Goal: Task Accomplishment & Management: Complete application form

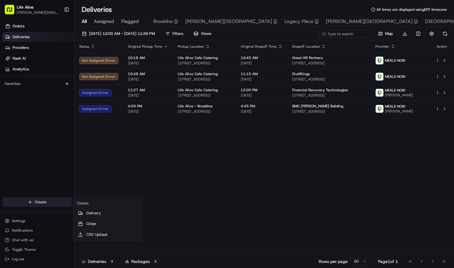
click at [53, 203] on html "Life Alive [PERSON_NAME][EMAIL_ADDRESS][DOMAIN_NAME] Toggle Sidebar Orders Deli…" at bounding box center [227, 134] width 454 height 268
click at [95, 210] on link "Delivery" at bounding box center [107, 212] width 66 height 11
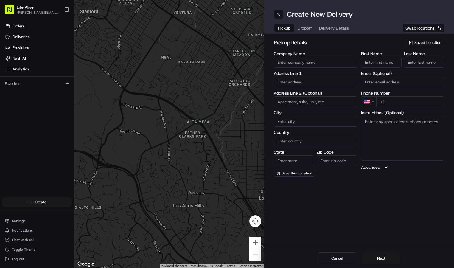
click at [417, 42] on span "Saved Location" at bounding box center [427, 42] width 27 height 5
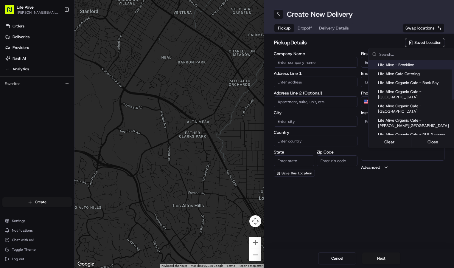
click at [419, 64] on span "Life Alive - Brookline" at bounding box center [414, 64] width 73 height 5
type input "Life Alive - Brookline"
type input "[GEOGRAPHIC_DATA]"
type input "US"
type input "MA"
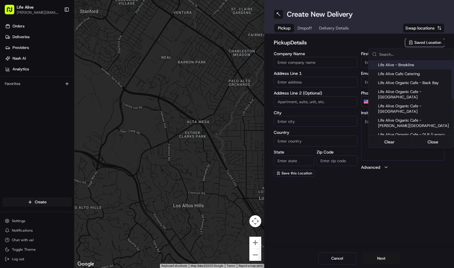
type input "02215"
type input "[PERSON_NAME]"
type input "Builou"
type input "[PHONE_NUMBER]"
type input "[STREET_ADDRESS]"
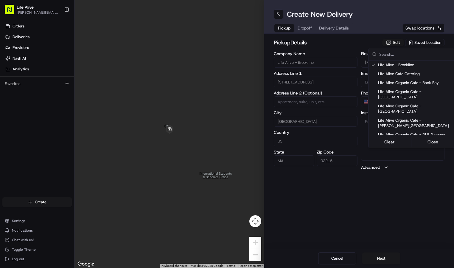
click at [375, 255] on html "Life Alive [PERSON_NAME][EMAIL_ADDRESS][DOMAIN_NAME] Toggle Sidebar Orders Deli…" at bounding box center [227, 134] width 454 height 268
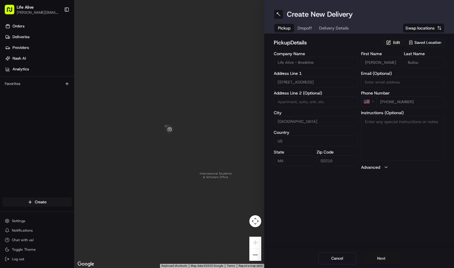
click at [376, 258] on button "Next" at bounding box center [381, 258] width 38 height 12
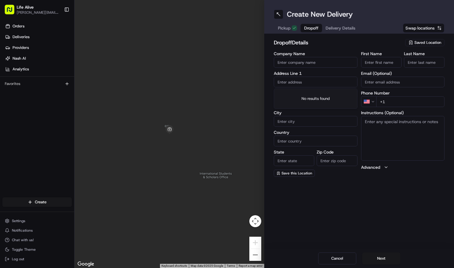
paste input "[STREET_ADDRESS][PERSON_NAME]"
click at [317, 96] on div "[STREET_ADDRESS][PERSON_NAME]" at bounding box center [315, 97] width 81 height 14
type input "[STREET_ADDRESS][PERSON_NAME]"
type input "12th floor"
type input "[GEOGRAPHIC_DATA]"
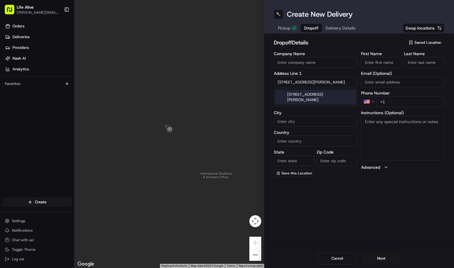
type input "[GEOGRAPHIC_DATA]"
type input "MA"
type input "02115"
type input "[STREET_ADDRESS][PERSON_NAME]"
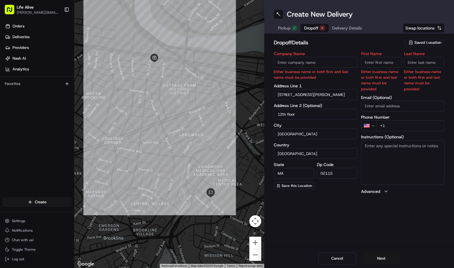
paste input "[PHONE_NUMBER]"
type input "[PHONE_NUMBER]"
click at [394, 150] on textarea "Instructions (Optional)" at bounding box center [403, 162] width 84 height 45
paste textarea "[PERSON_NAME], [PHONE_NUMBER]"
type textarea "[PERSON_NAME], [PHONE_NUMBER]"
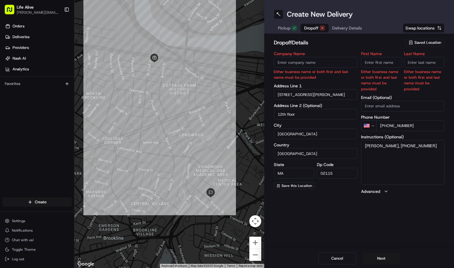
click at [314, 62] on input "Company Name" at bounding box center [316, 62] width 84 height 11
paste input "[PERSON_NAME] & Women's Hospital"
type input "[PERSON_NAME] & Women's Hospital"
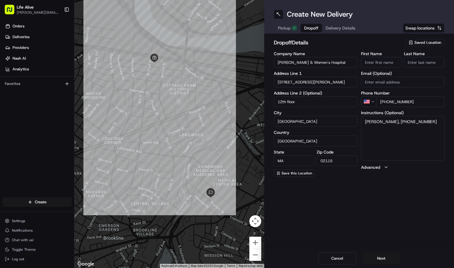
paste input "[PERSON_NAME]"
drag, startPoint x: 390, startPoint y: 63, endPoint x: 374, endPoint y: 63, distance: 15.5
click at [374, 63] on input "[PERSON_NAME]" at bounding box center [381, 62] width 40 height 11
drag, startPoint x: 371, startPoint y: 62, endPoint x: 388, endPoint y: 62, distance: 17.0
click at [388, 62] on input "[PERSON_NAME]" at bounding box center [381, 62] width 40 height 11
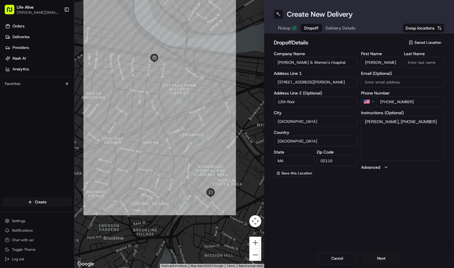
type input "[PERSON_NAME]"
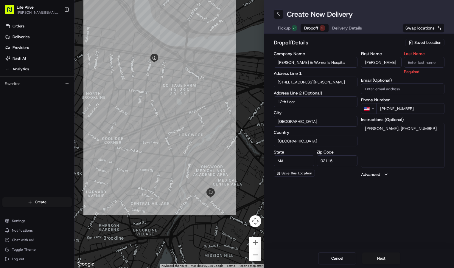
paste input "[PERSON_NAME]"
type input "[PERSON_NAME]"
click at [378, 256] on button "Next" at bounding box center [381, 258] width 38 height 12
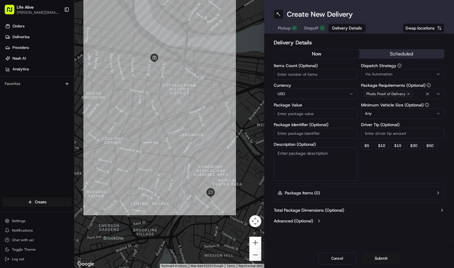
click at [388, 53] on button "scheduled" at bounding box center [401, 53] width 85 height 9
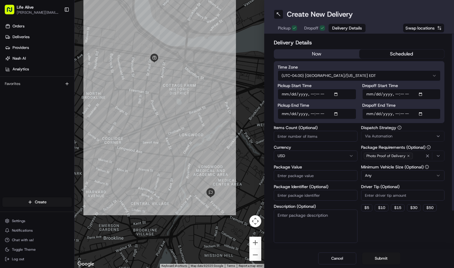
click at [379, 114] on input "Dropoff End Time" at bounding box center [401, 113] width 79 height 11
click at [397, 113] on input "Dropoff End Time" at bounding box center [401, 113] width 79 height 11
click at [404, 115] on input "Dropoff End Time" at bounding box center [401, 113] width 79 height 11
type input "[DATE]T12:45"
click at [375, 93] on input "Dropoff Start Time" at bounding box center [401, 94] width 79 height 11
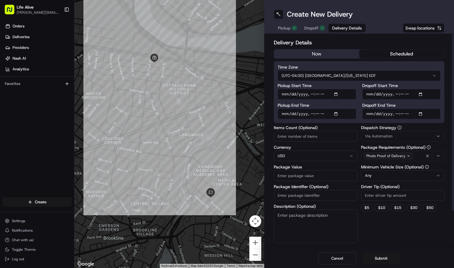
click at [396, 96] on input "Dropoff Start Time" at bounding box center [401, 94] width 79 height 11
click at [402, 94] on input "Dropoff Start Time" at bounding box center [401, 94] width 79 height 11
type input "[DATE]T12:30"
click at [294, 115] on input "Pickup End Time" at bounding box center [316, 113] width 79 height 11
click at [312, 113] on input "Pickup End Time" at bounding box center [316, 113] width 79 height 11
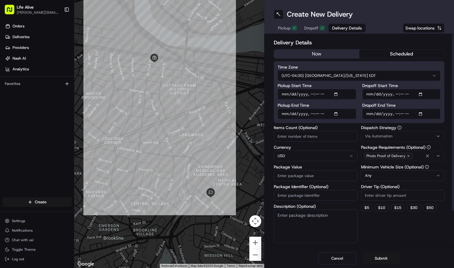
click at [319, 113] on input "Pickup End Time" at bounding box center [316, 113] width 79 height 11
type input "[DATE]T12:15"
click at [360, 105] on div "Pickup Start Time Pickup End Time Dropoff Start Time Dropoff End Time" at bounding box center [358, 101] width 163 height 36
click at [305, 174] on input "Package Value" at bounding box center [316, 175] width 84 height 11
type input "290"
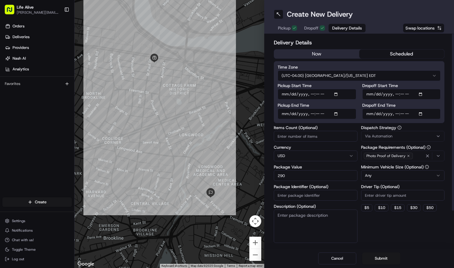
click at [396, 196] on input "Driver Tip (Optional)" at bounding box center [403, 195] width 84 height 11
type input "25"
click at [401, 138] on div "Via Automation" at bounding box center [402, 135] width 81 height 5
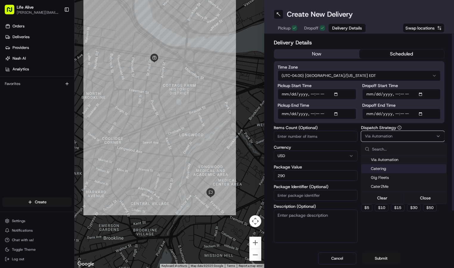
click at [397, 170] on span "Catering" at bounding box center [407, 168] width 73 height 5
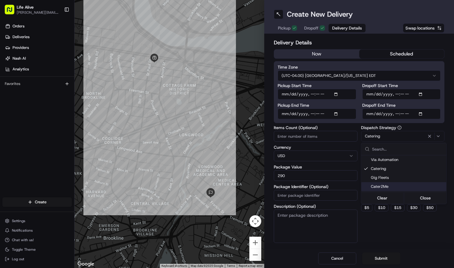
click at [395, 232] on html "Life Alive [PERSON_NAME][EMAIL_ADDRESS][DOMAIN_NAME] Toggle Sidebar Orders Deli…" at bounding box center [227, 134] width 454 height 268
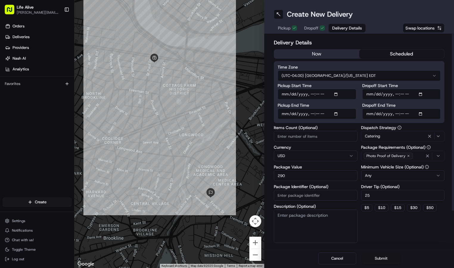
click at [380, 257] on button "Submit" at bounding box center [381, 258] width 38 height 12
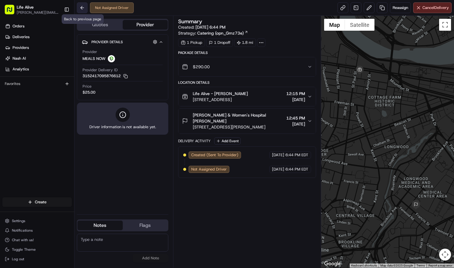
click at [81, 4] on button at bounding box center [82, 7] width 11 height 11
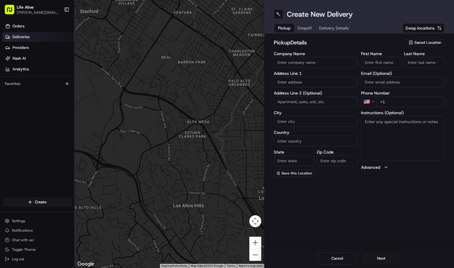
click at [34, 38] on link "Deliveries" at bounding box center [38, 37] width 72 height 10
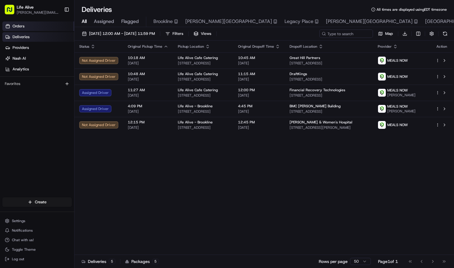
click at [26, 27] on link "Orders" at bounding box center [38, 26] width 72 height 10
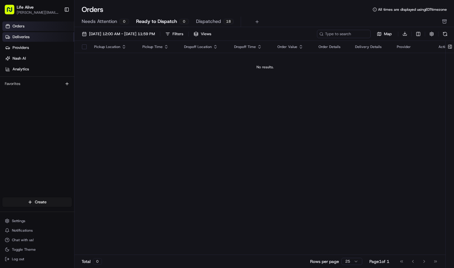
click at [32, 40] on link "Deliveries" at bounding box center [38, 37] width 72 height 10
